Goal: Check status: Check status

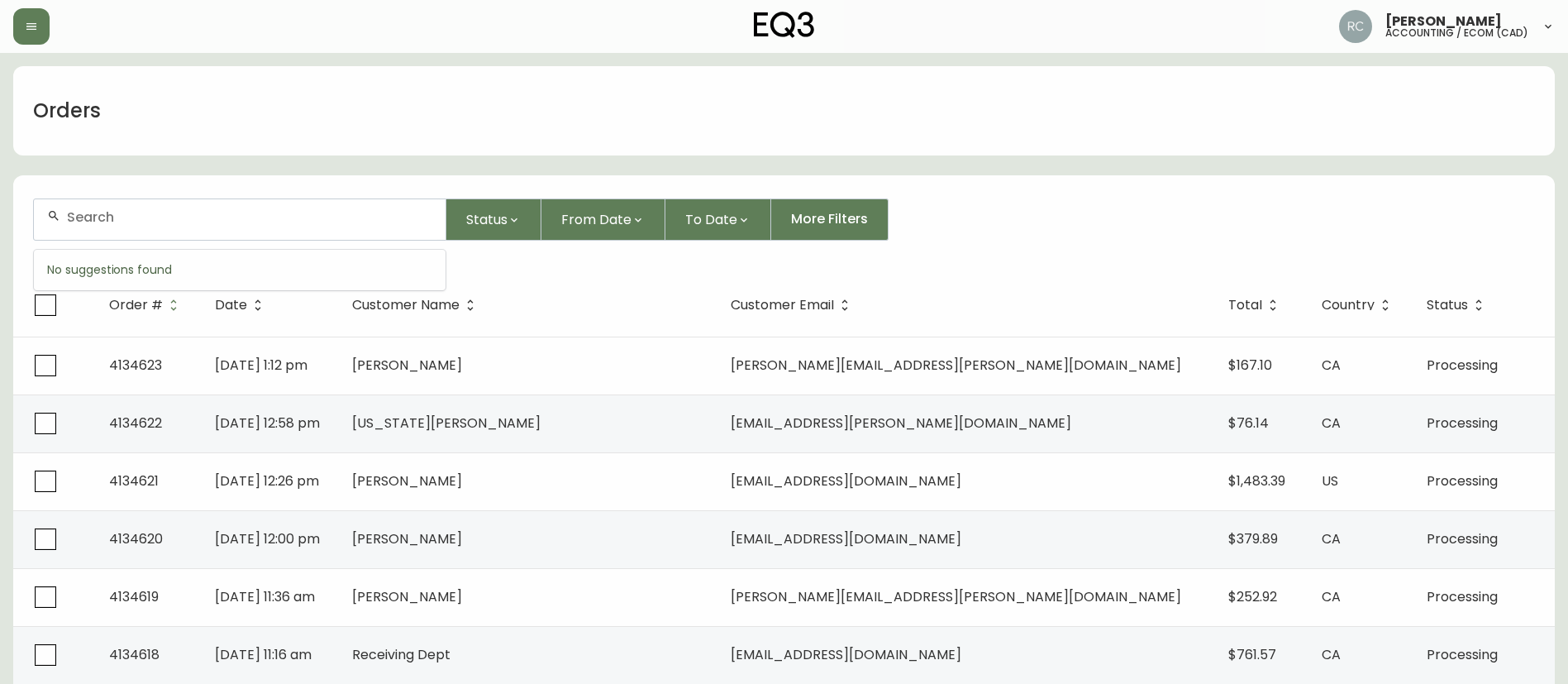
click at [343, 214] on input "text" at bounding box center [249, 217] width 365 height 16
paste input "4132087"
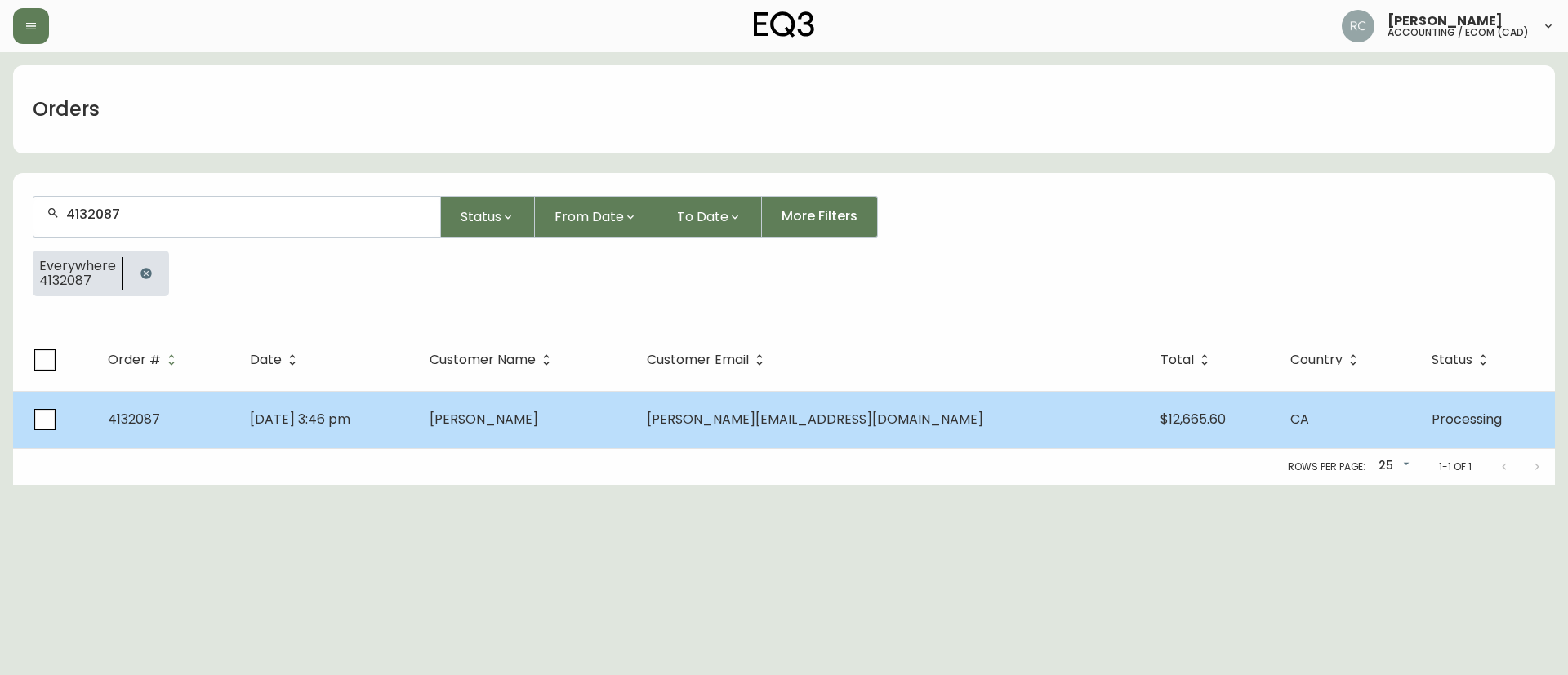
type input "4132087"
click at [538, 417] on span "[PERSON_NAME]" at bounding box center [484, 419] width 109 height 18
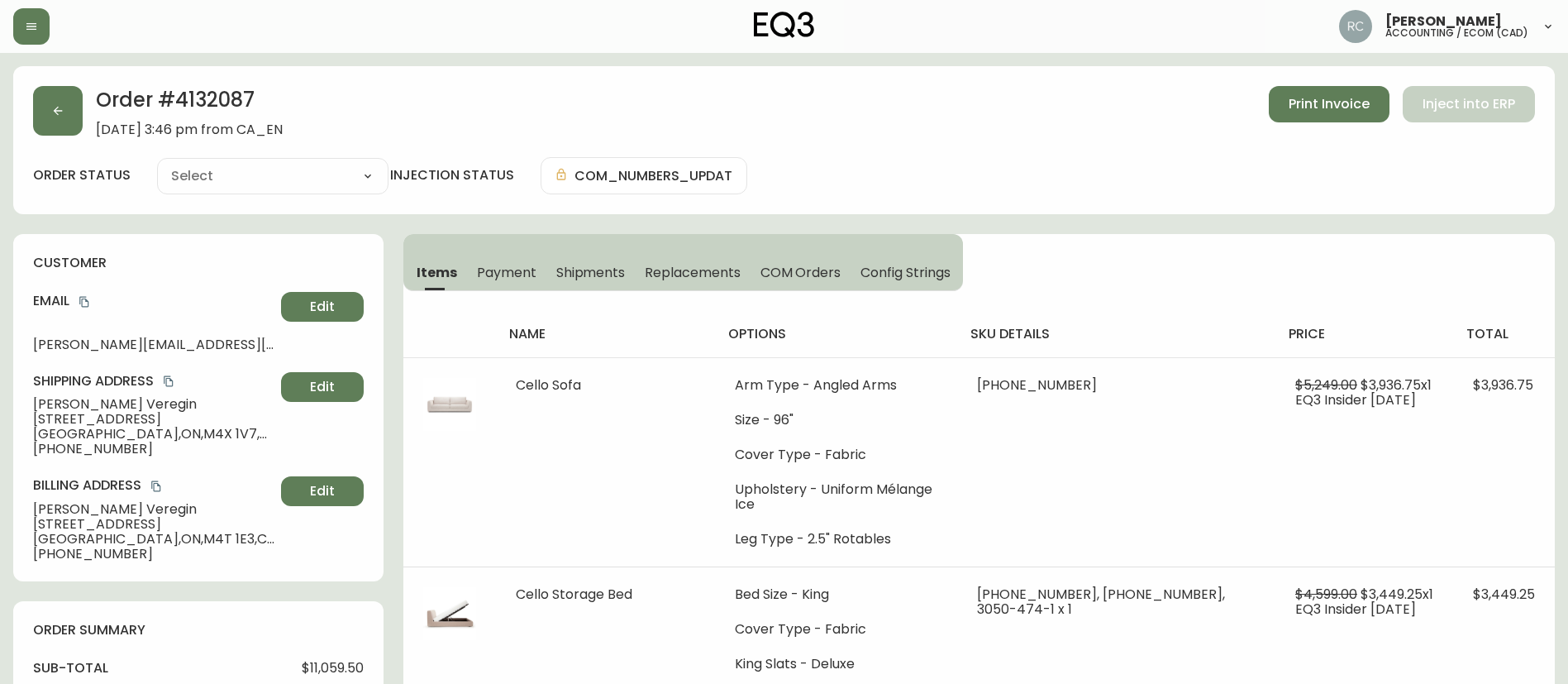
type input "Processing"
select select "PROCESSING"
click at [503, 265] on span "Payment" at bounding box center [506, 272] width 59 height 17
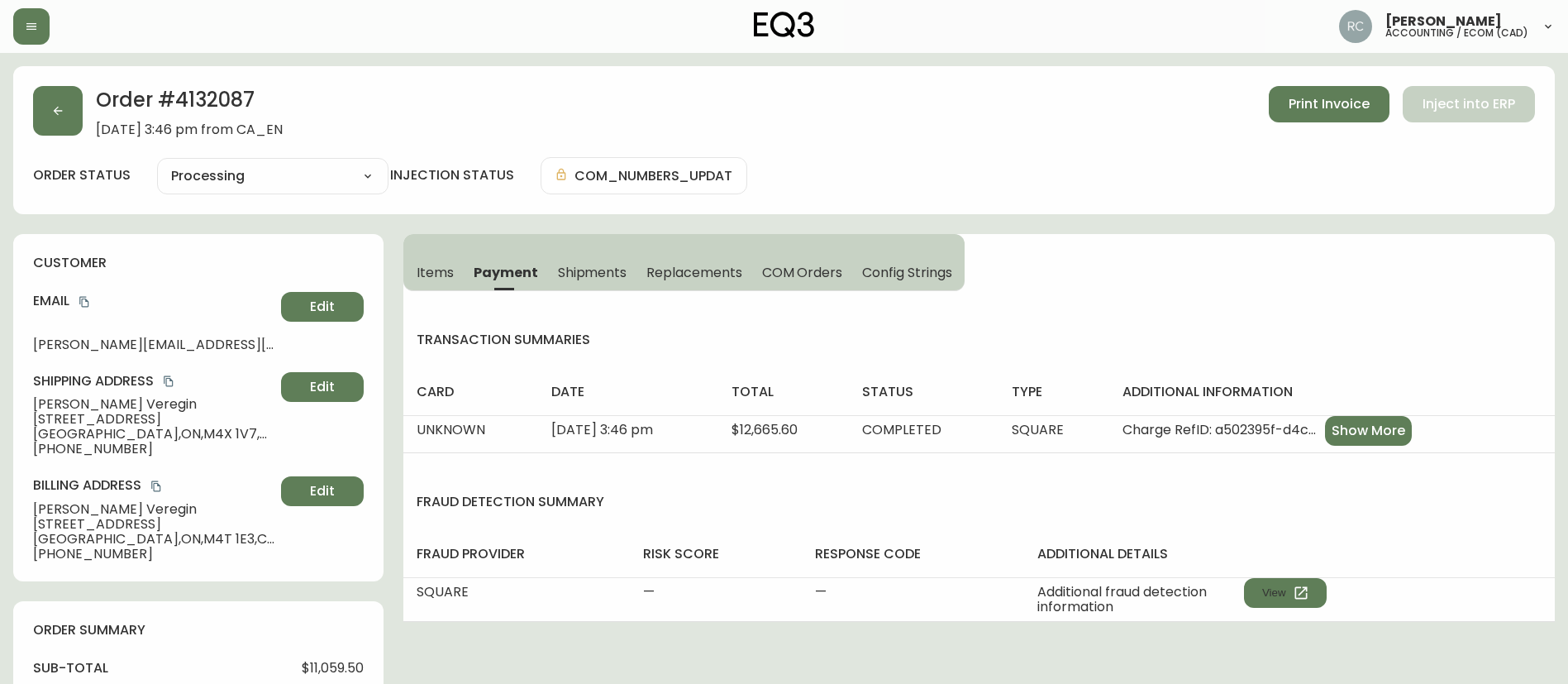
click at [410, 271] on button "Items" at bounding box center [433, 272] width 60 height 36
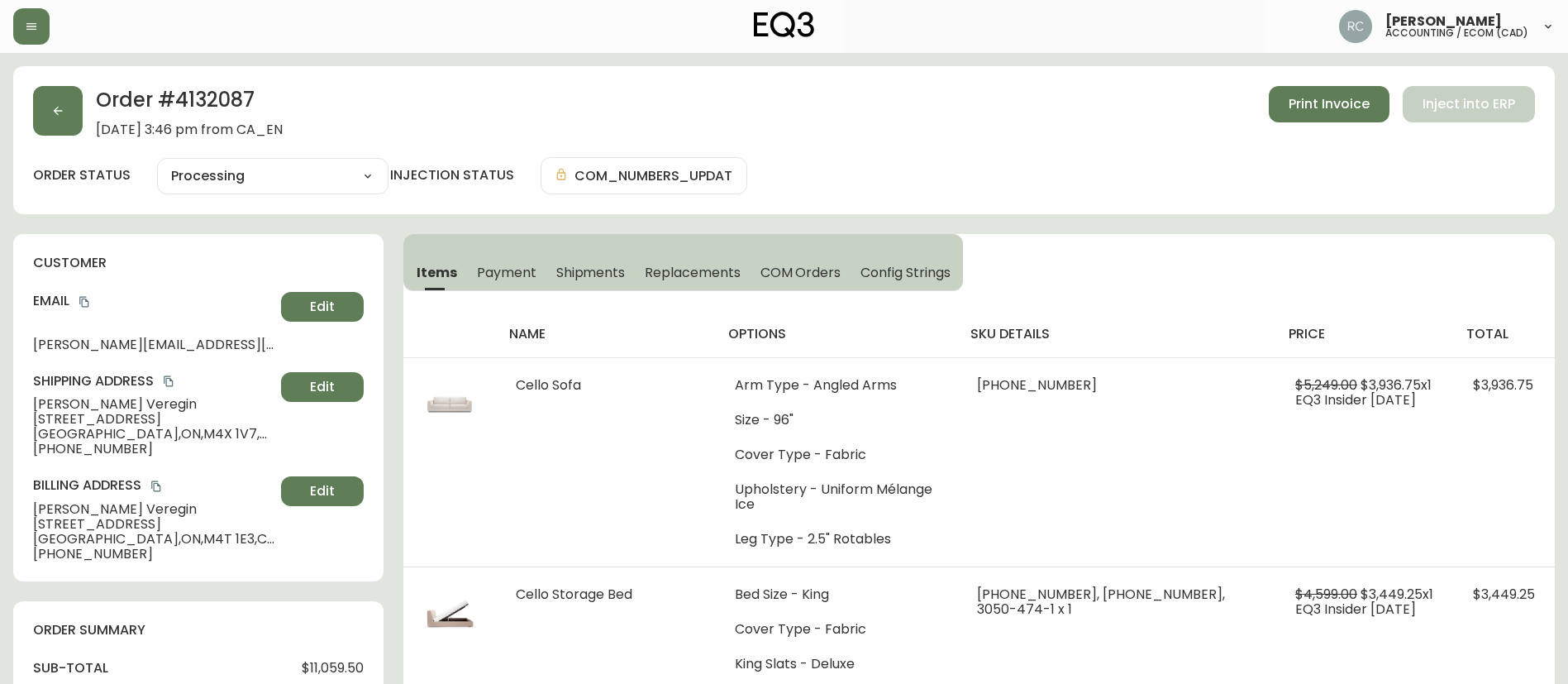
click at [59, 410] on span "[PERSON_NAME]" at bounding box center [153, 405] width 242 height 15
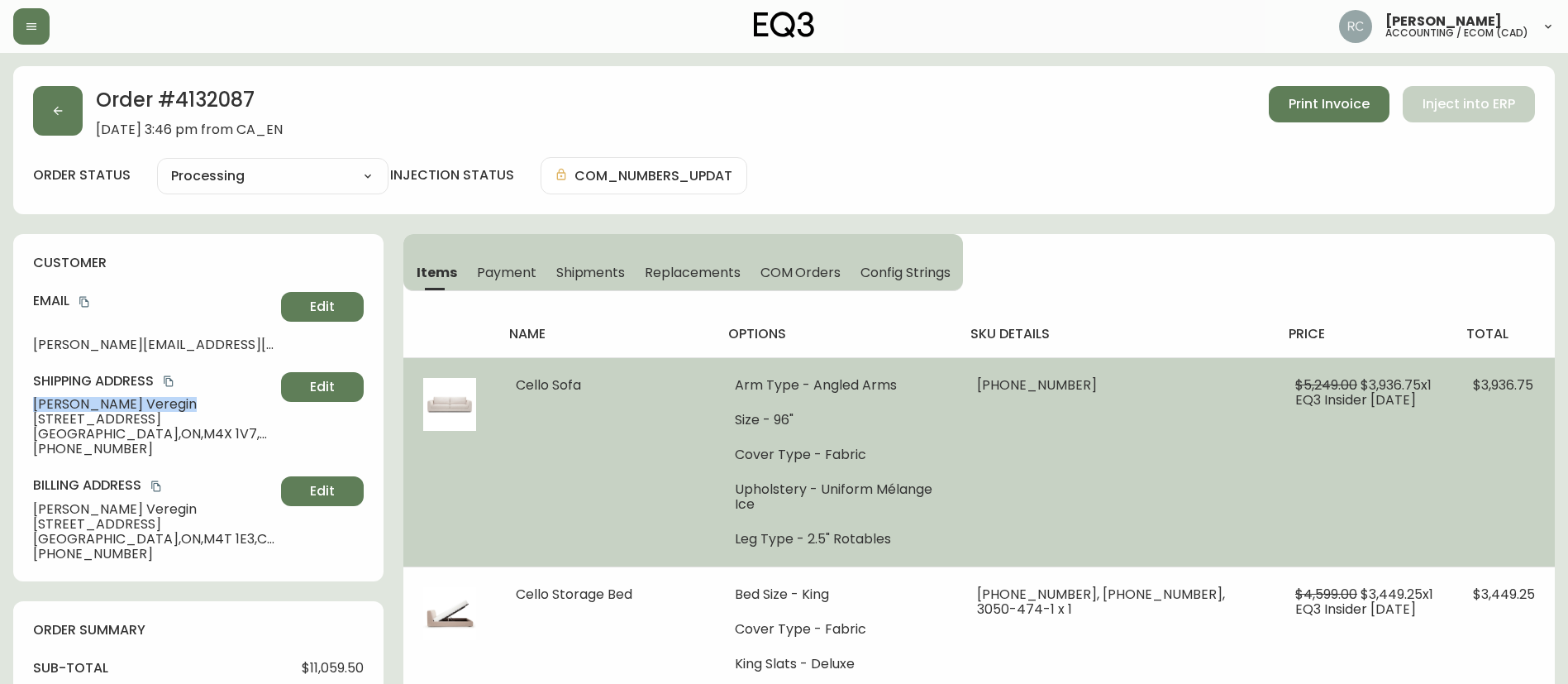
drag, startPoint x: 59, startPoint y: 410, endPoint x: 466, endPoint y: 364, distance: 409.6
click at [59, 409] on span "[PERSON_NAME]" at bounding box center [153, 405] width 242 height 15
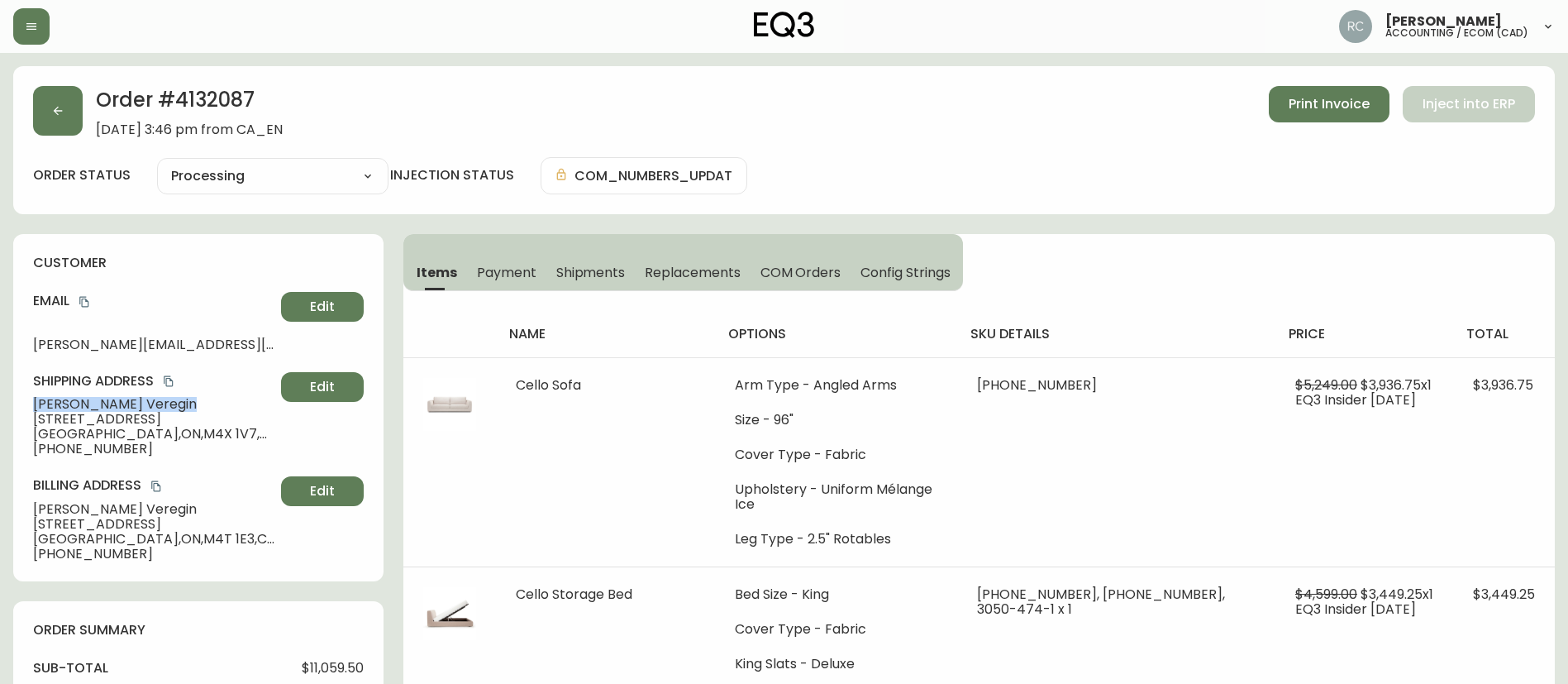
copy span "[PERSON_NAME]"
click at [64, 401] on span "[PERSON_NAME]" at bounding box center [153, 405] width 242 height 15
click at [220, 92] on h2 "Order # 4132087" at bounding box center [189, 104] width 187 height 36
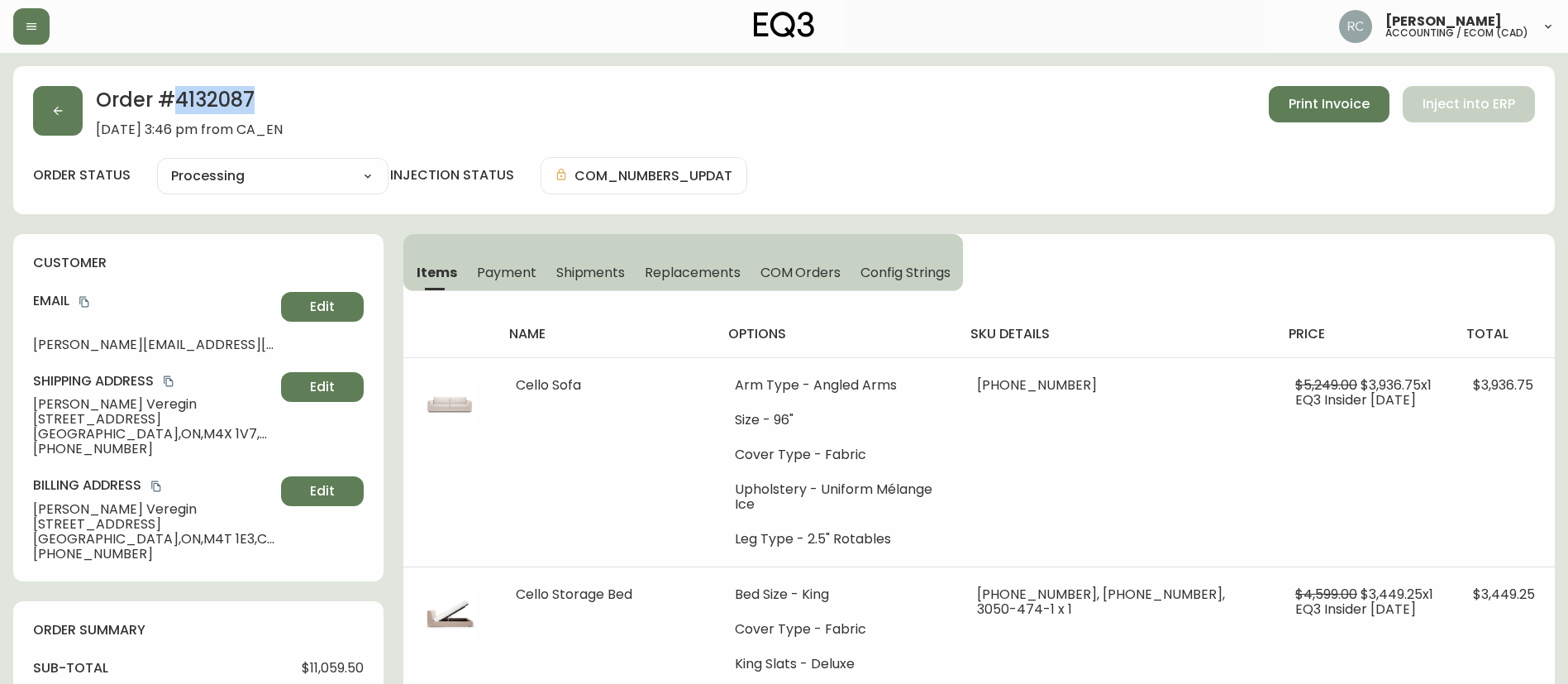
click at [220, 92] on h2 "Order # 4132087" at bounding box center [189, 104] width 187 height 36
copy h2 "4132087"
click at [73, 406] on span "[PERSON_NAME]" at bounding box center [153, 405] width 242 height 15
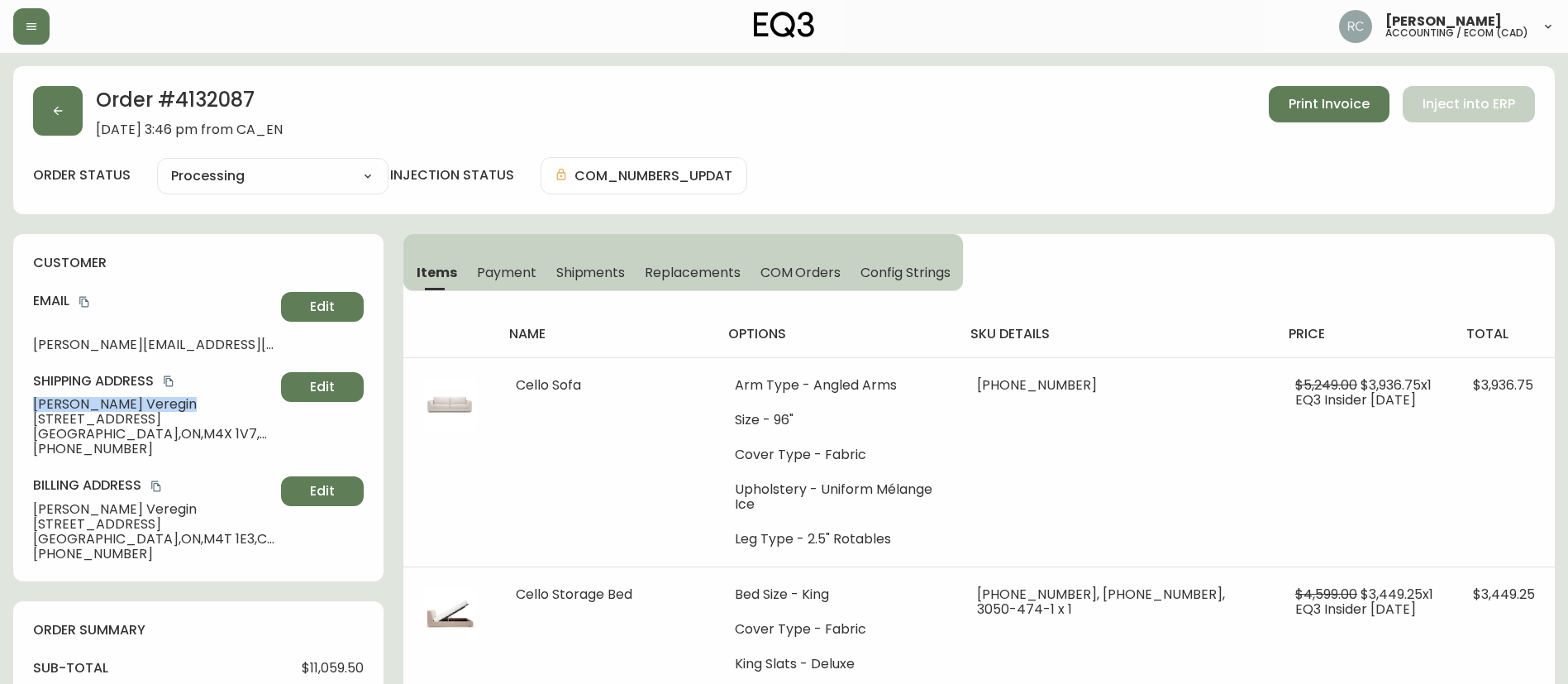
copy span "[PERSON_NAME]"
click at [85, 418] on span "[STREET_ADDRESS]" at bounding box center [153, 419] width 242 height 15
click at [86, 418] on span "[STREET_ADDRESS]" at bounding box center [153, 419] width 242 height 15
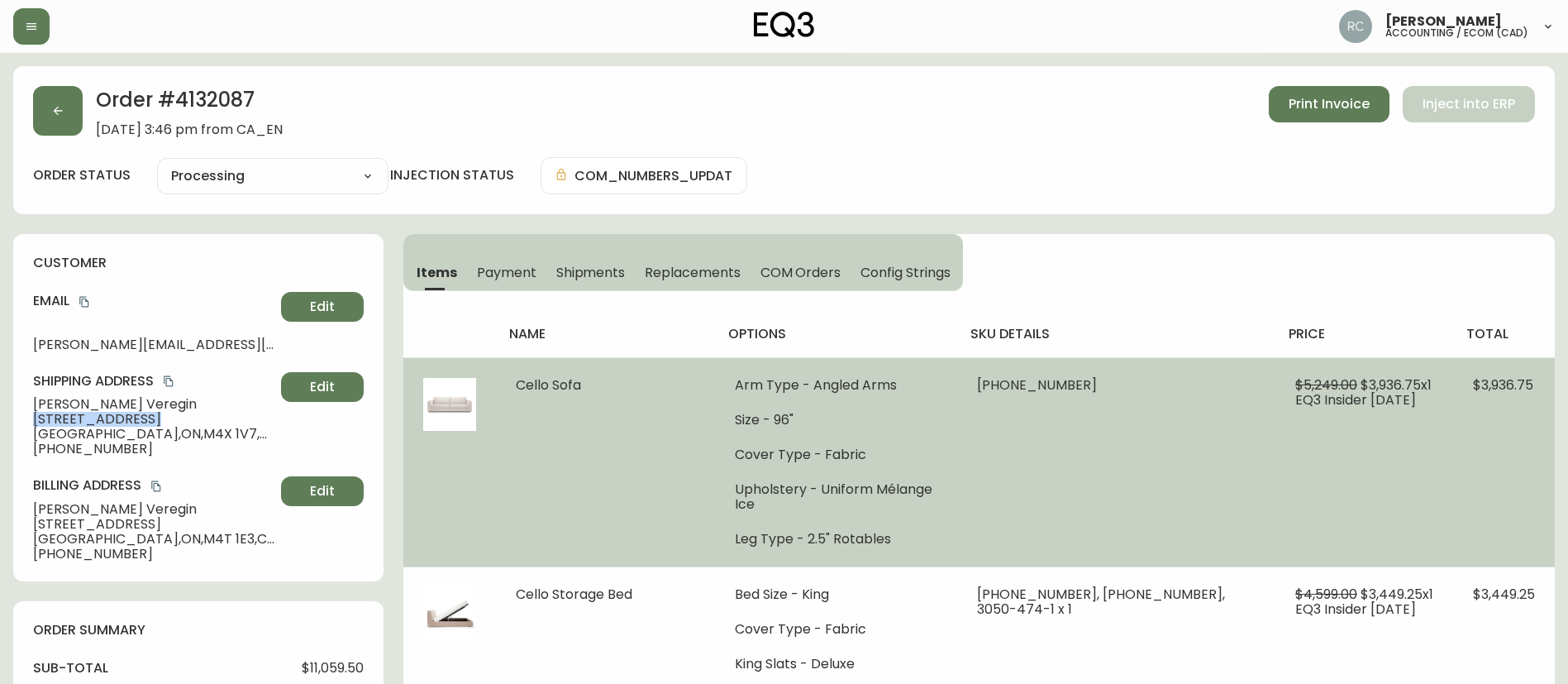
copy span "[STREET_ADDRESS]"
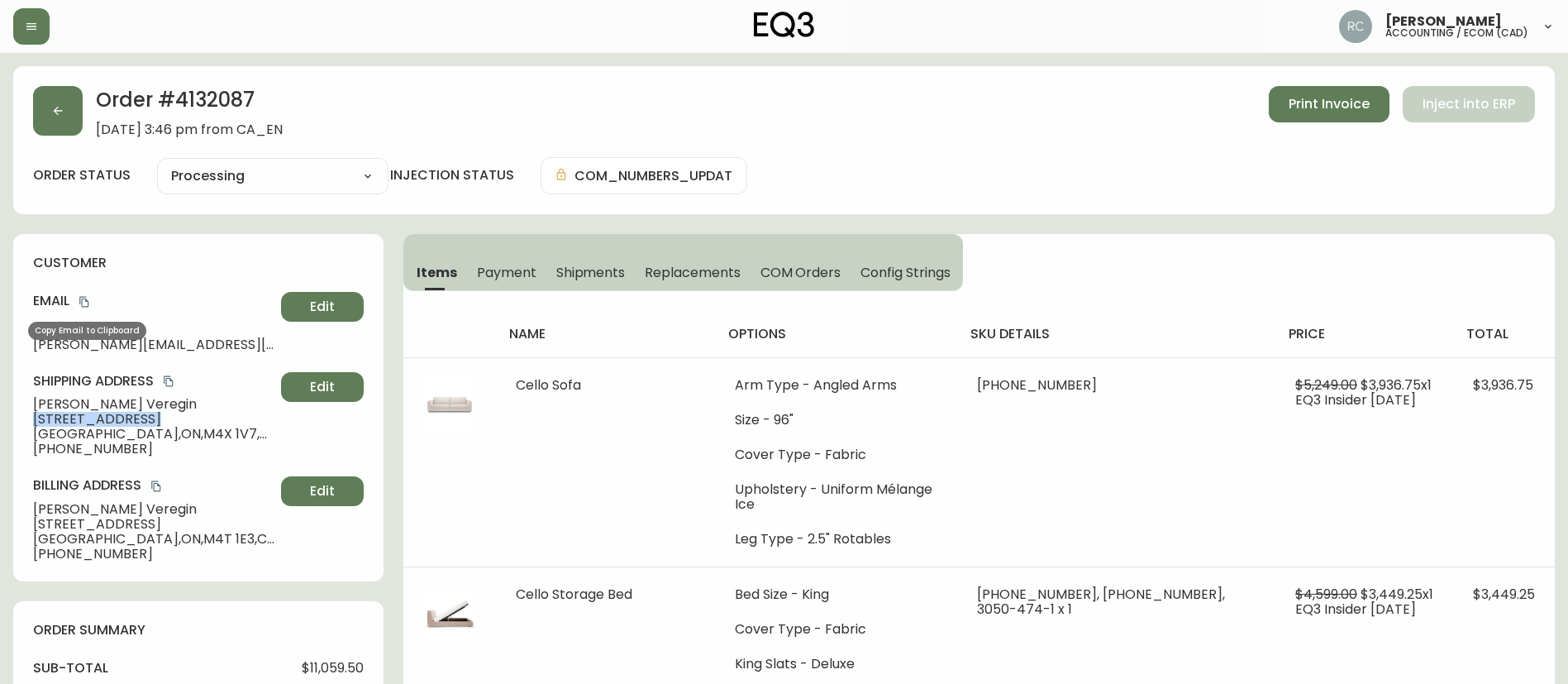
drag, startPoint x: 86, startPoint y: 301, endPoint x: 733, endPoint y: 301, distance: 647.0
click at [86, 301] on icon "copy" at bounding box center [85, 302] width 12 height 12
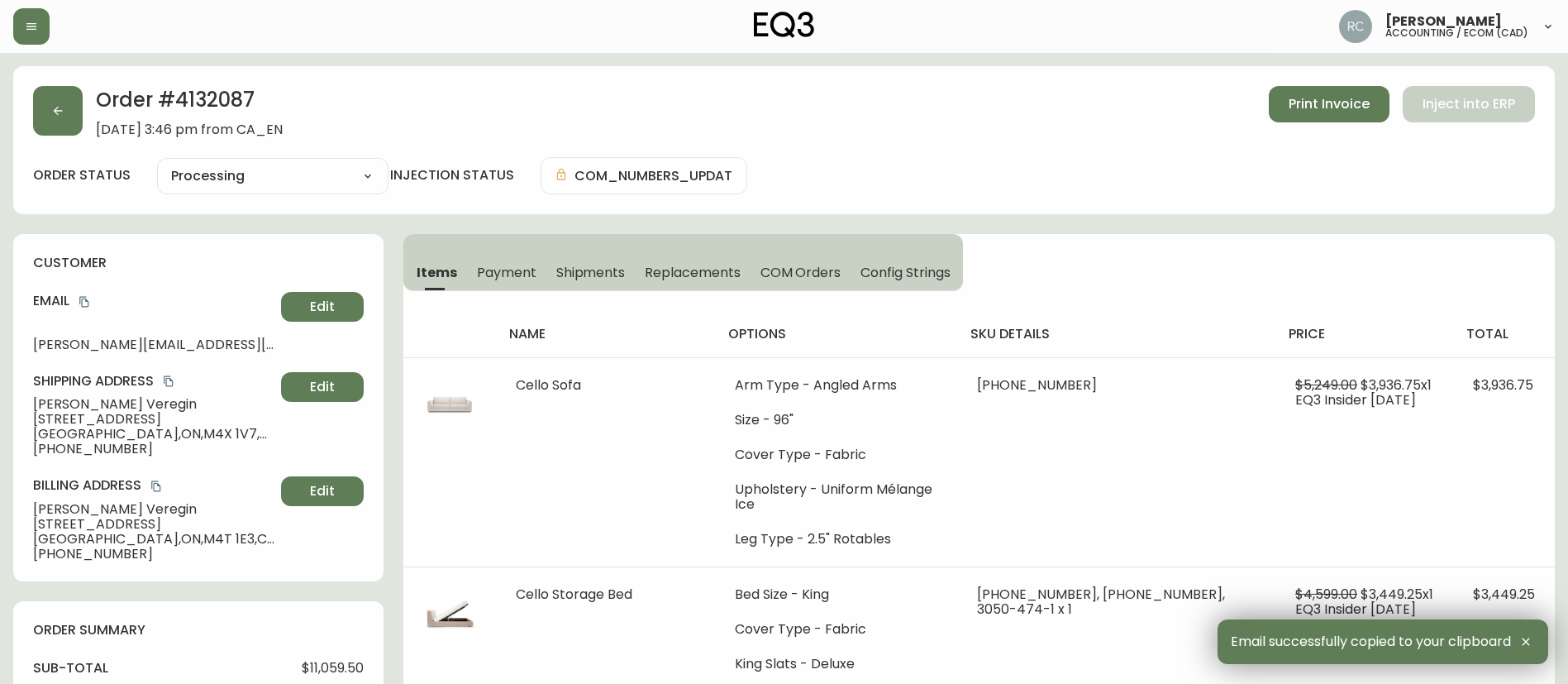
click at [75, 446] on span "[PHONE_NUMBER]" at bounding box center [153, 449] width 242 height 15
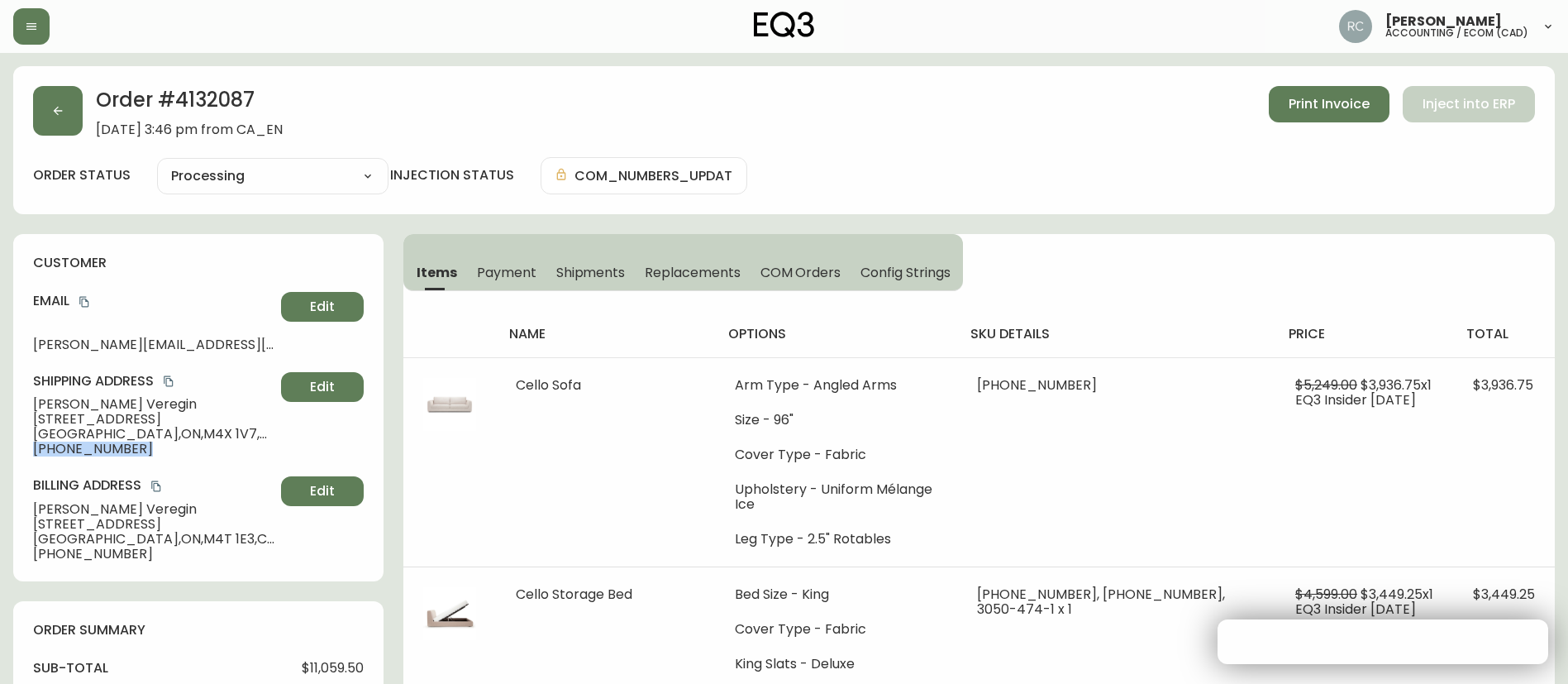
click at [75, 446] on span "[PHONE_NUMBER]" at bounding box center [153, 449] width 242 height 15
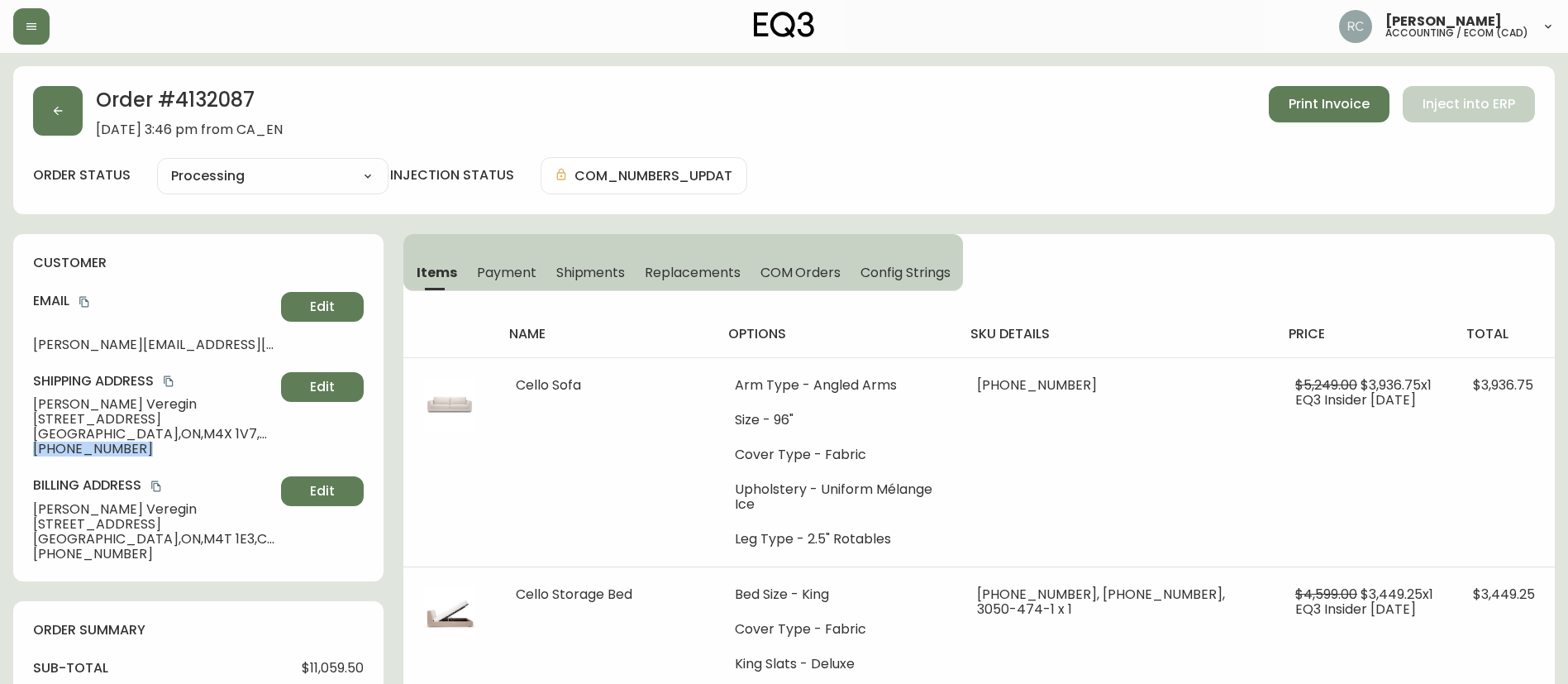
copy div "[PHONE_NUMBER] Edit"
click at [56, 428] on span "[GEOGRAPHIC_DATA] , [GEOGRAPHIC_DATA] , M4X 1V7 , [GEOGRAPHIC_DATA]" at bounding box center [153, 435] width 242 height 15
copy span "[GEOGRAPHIC_DATA]"
click at [102, 439] on span "[GEOGRAPHIC_DATA] , [GEOGRAPHIC_DATA] , M4X 1V7 , [GEOGRAPHIC_DATA]" at bounding box center [153, 435] width 242 height 15
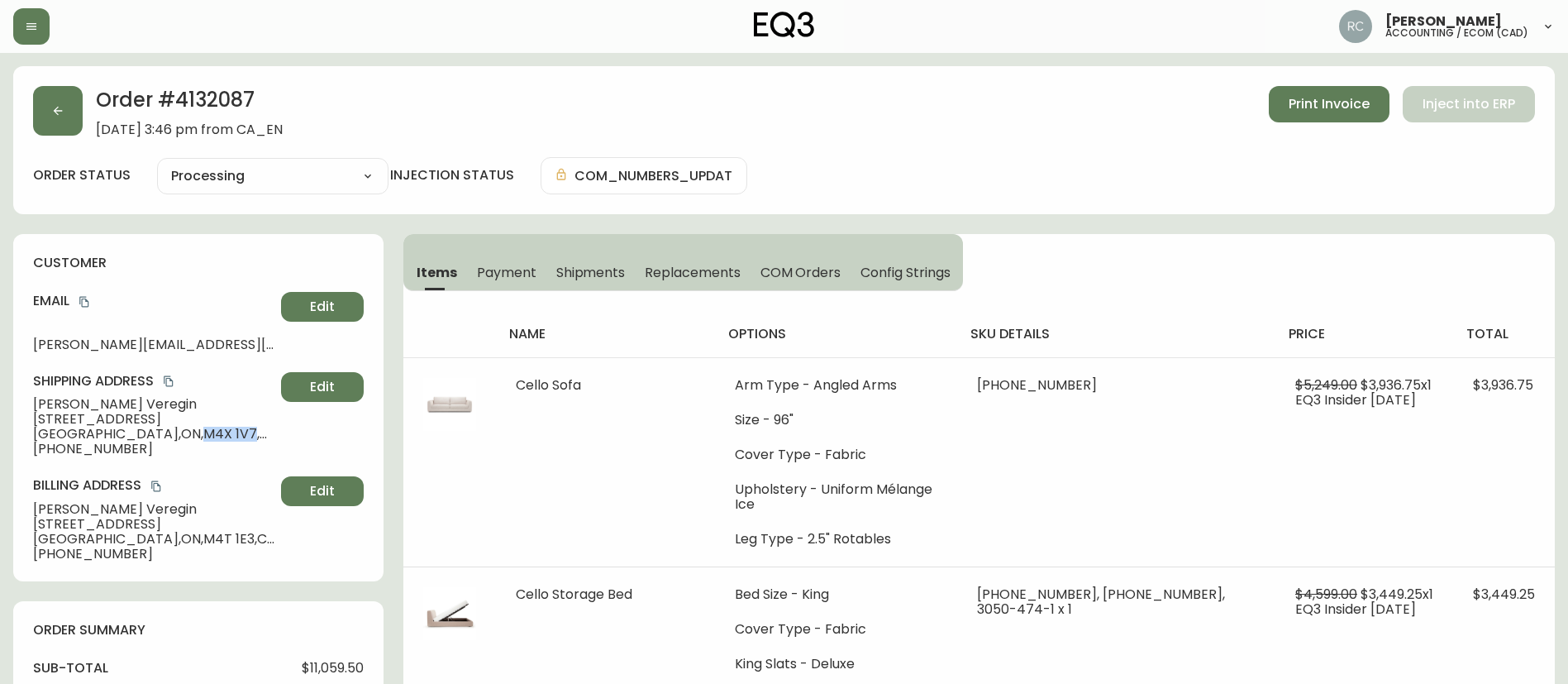
drag, startPoint x: 117, startPoint y: 435, endPoint x: 165, endPoint y: 437, distance: 48.0
click at [165, 437] on span "[GEOGRAPHIC_DATA] , [GEOGRAPHIC_DATA] , M4X 1V7 , [GEOGRAPHIC_DATA]" at bounding box center [153, 435] width 242 height 15
copy span "M4X 1V7"
click at [205, 98] on h2 "Order # 4132087" at bounding box center [189, 104] width 187 height 36
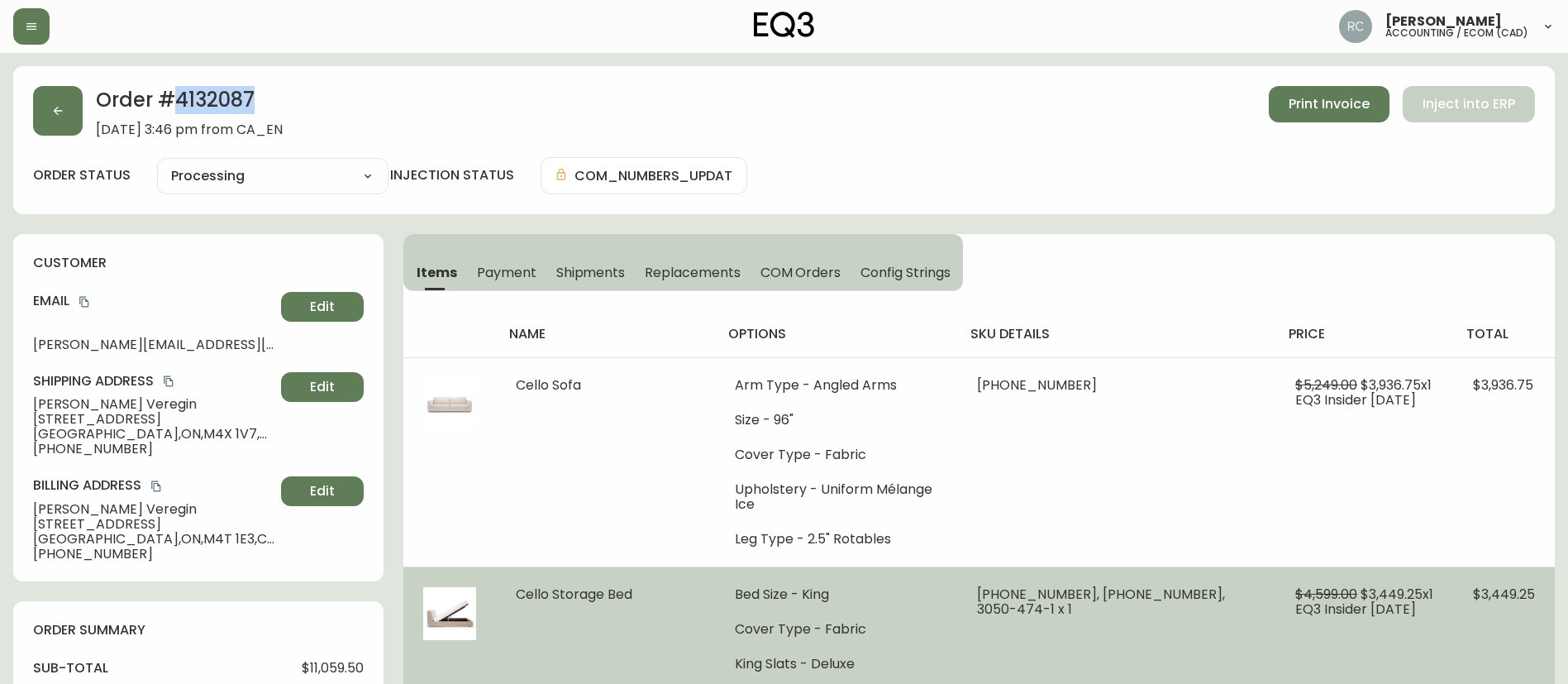
copy h2 "4132087"
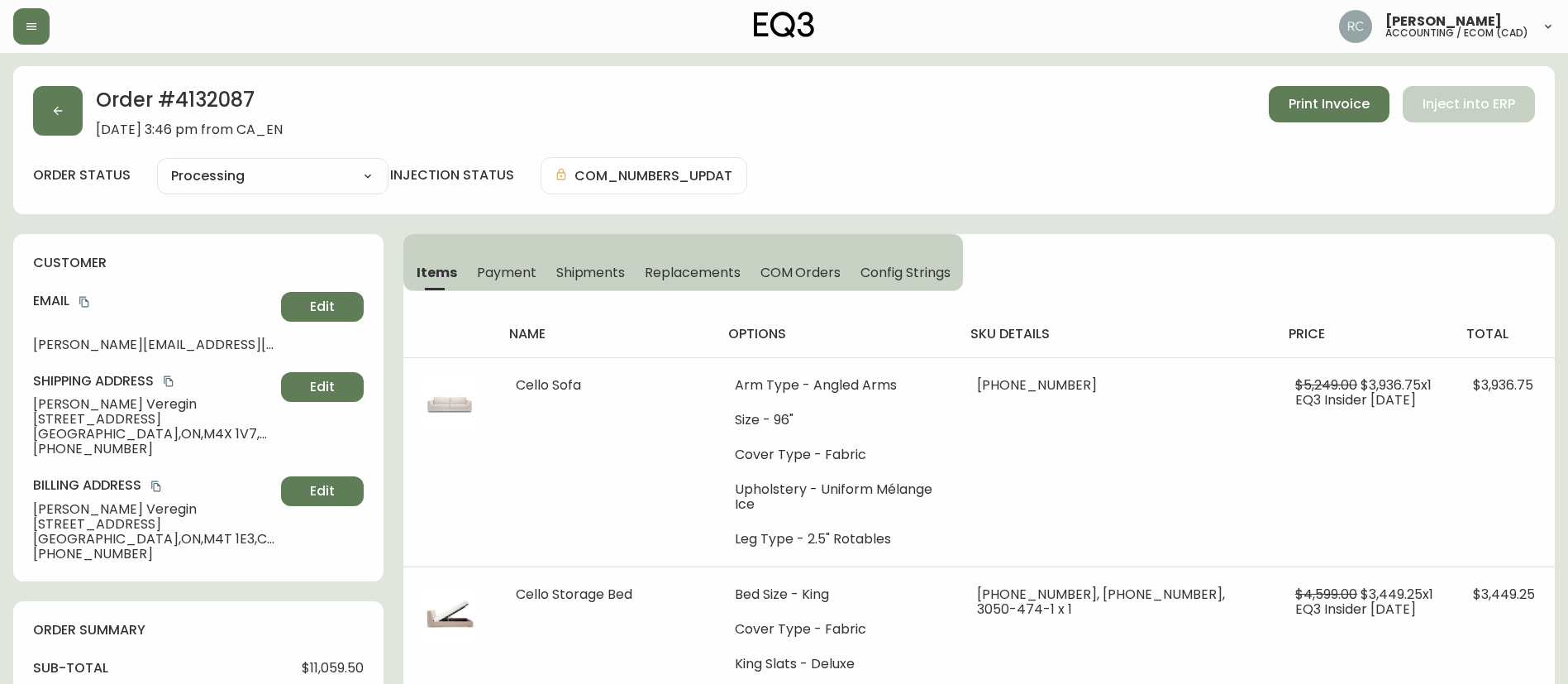
drag, startPoint x: 481, startPoint y: 3, endPoint x: 1184, endPoint y: 241, distance: 742.2
click at [214, 110] on h2 "Order # 4132087" at bounding box center [189, 104] width 187 height 36
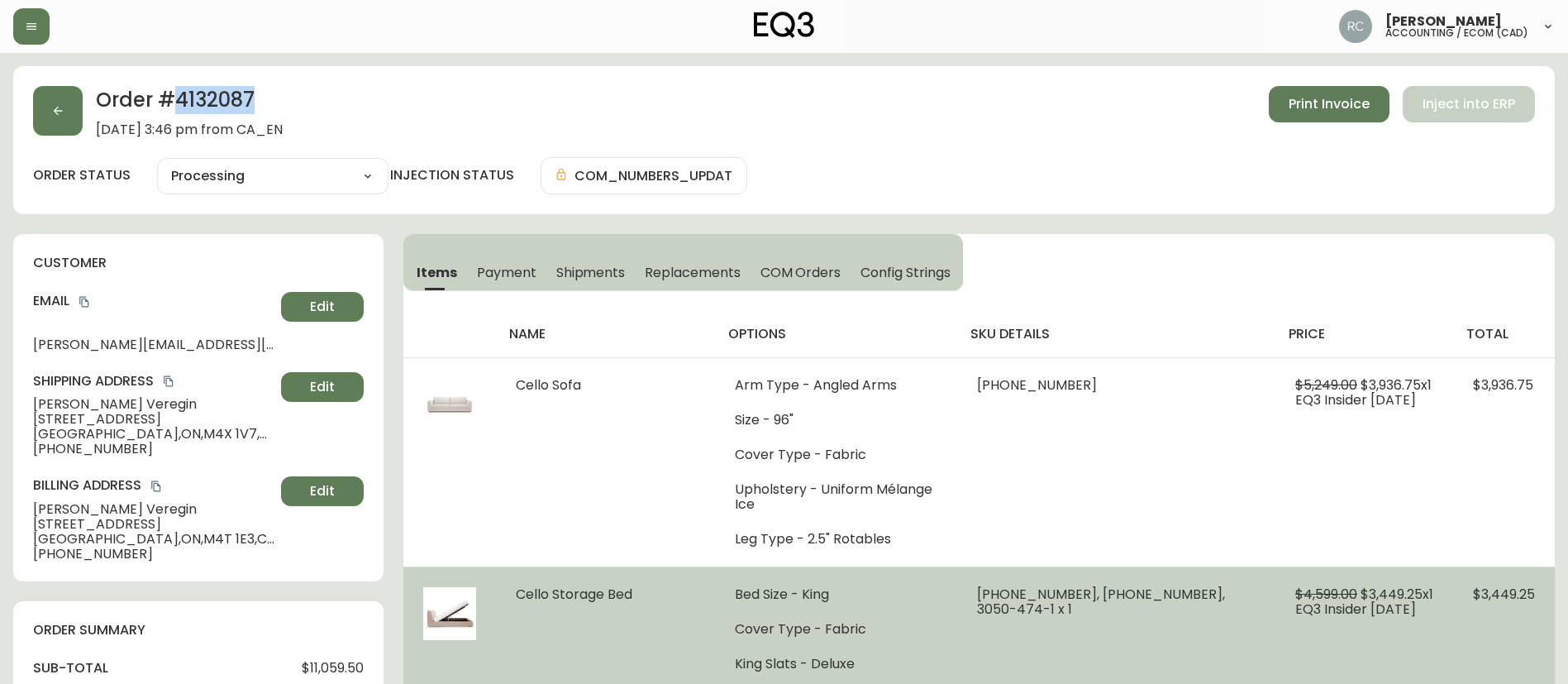
copy h2 "4132087"
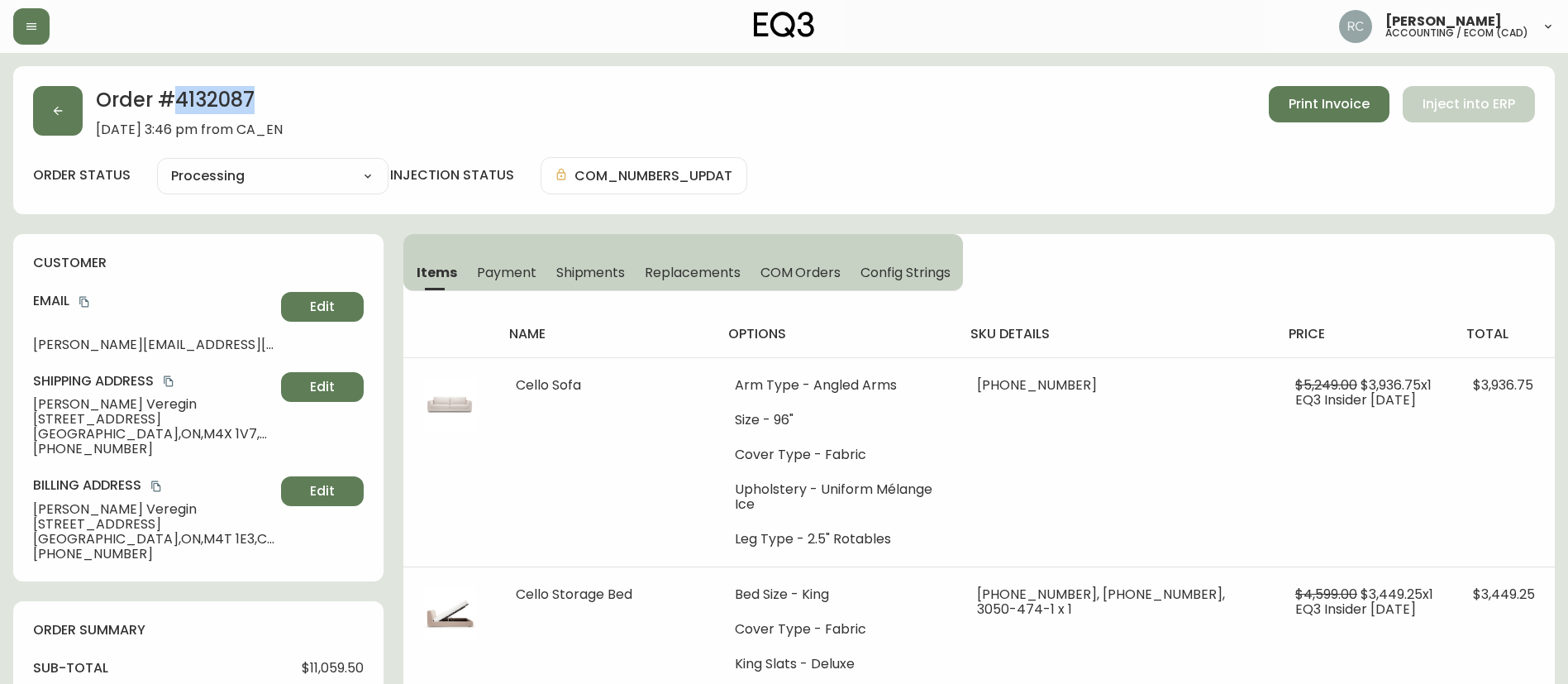
click at [674, 115] on div "Order # 4132087 [DATE] 3:46 pm from CA_EN Print Invoice Inject into ERP" at bounding box center [784, 111] width 1502 height 51
click at [632, 121] on div "Order # 4132087 [DATE] 3:46 pm from CA_EN Print Invoice Inject into ERP" at bounding box center [784, 111] width 1502 height 51
click at [537, 115] on div "Order # 4132087 [DATE] 3:46 pm from CA_EN Print Invoice Inject into ERP" at bounding box center [784, 111] width 1502 height 51
click at [218, 98] on h2 "Order # 4132087" at bounding box center [189, 104] width 187 height 36
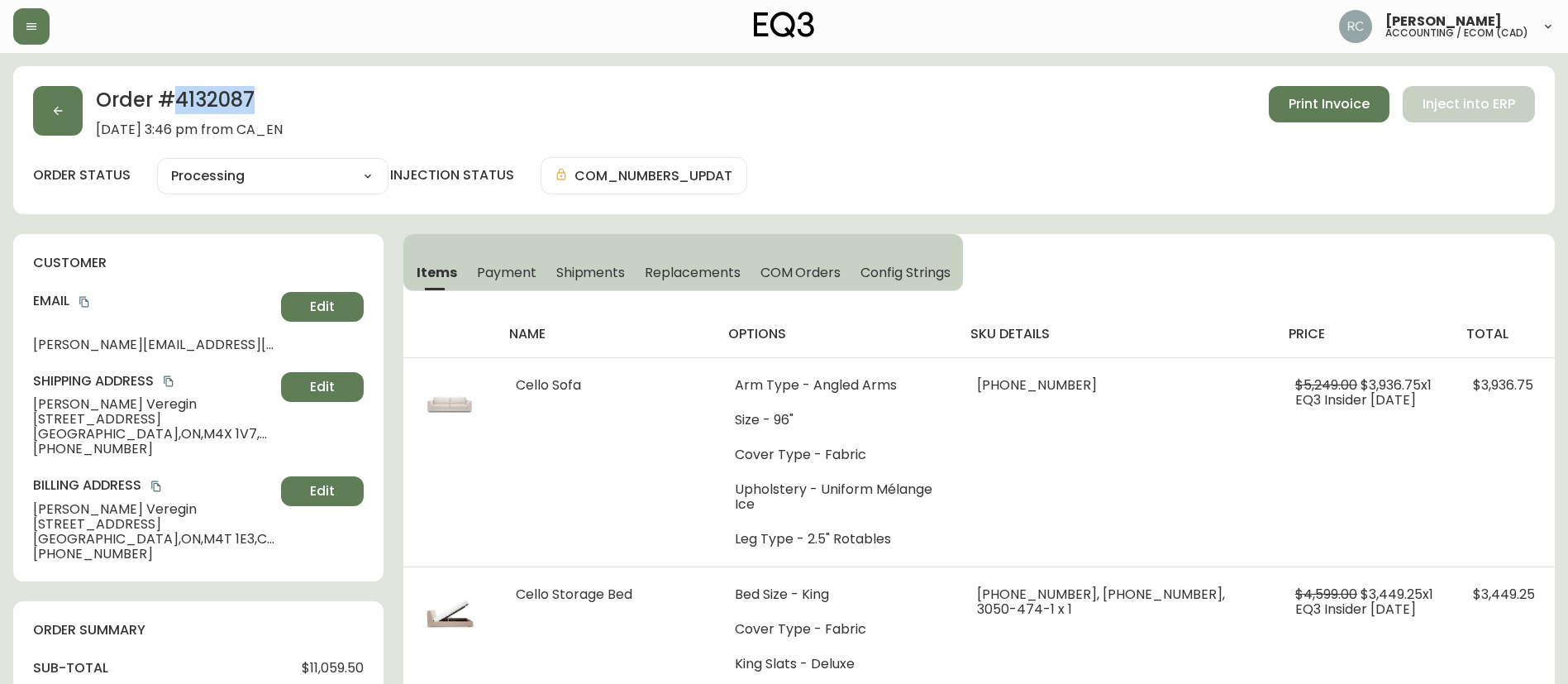
copy h2 "4132087"
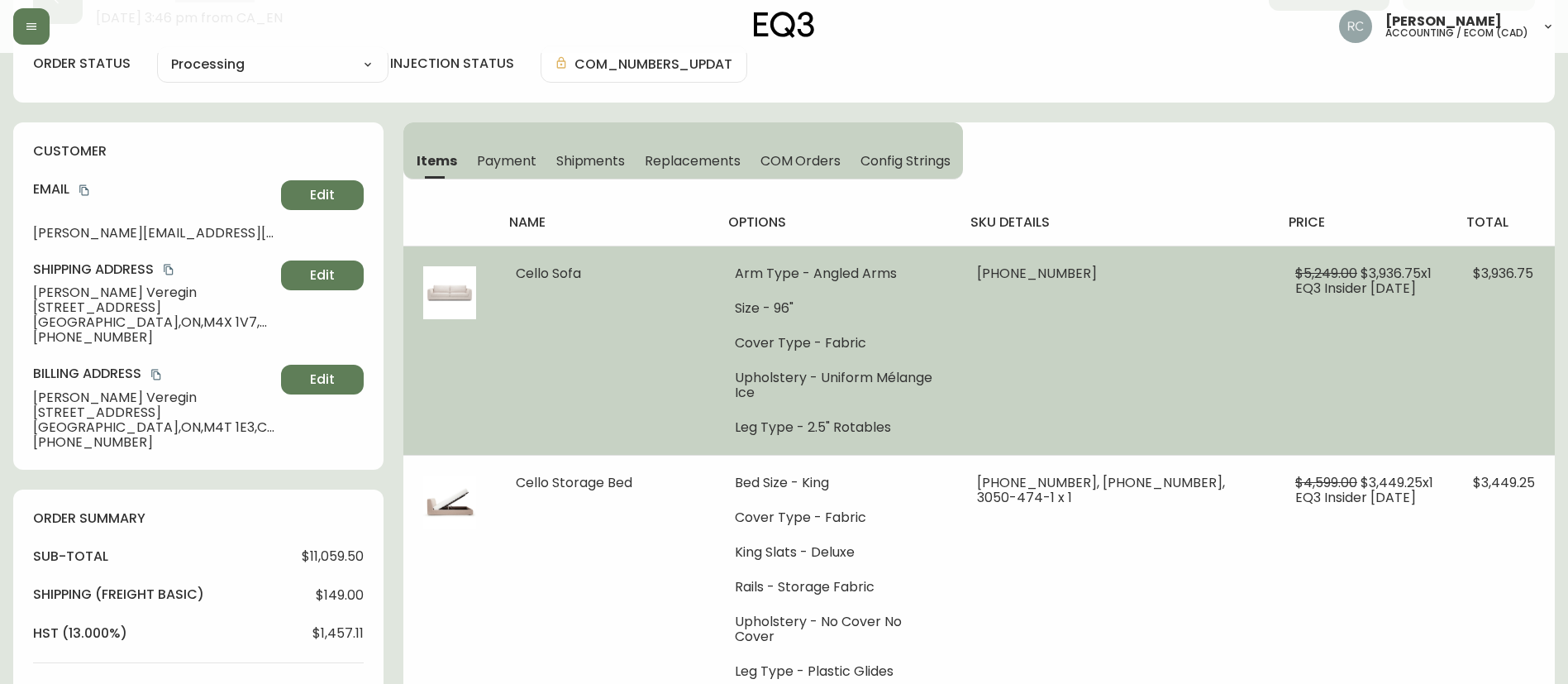
scroll to position [413, 0]
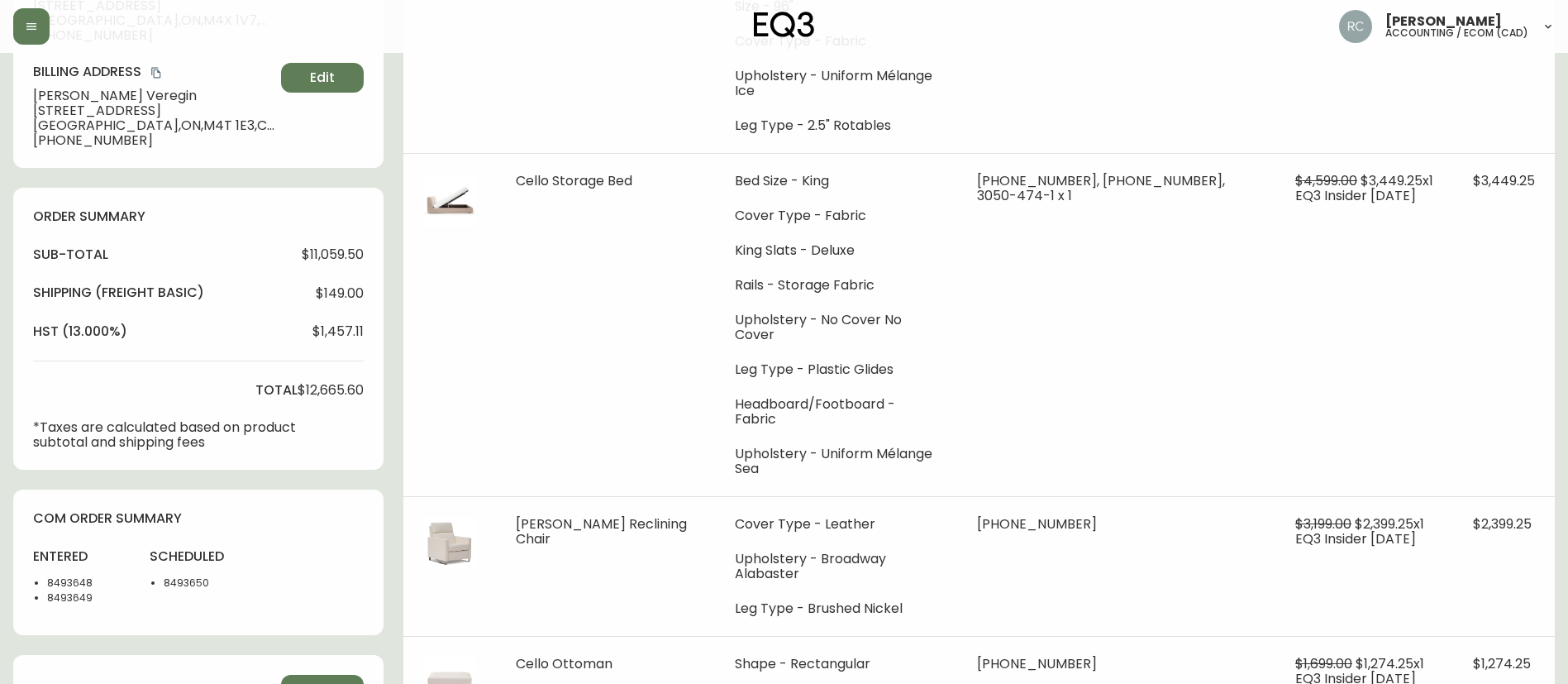
click at [339, 293] on span "$149.00" at bounding box center [339, 294] width 48 height 15
